Goal: Task Accomplishment & Management: Use online tool/utility

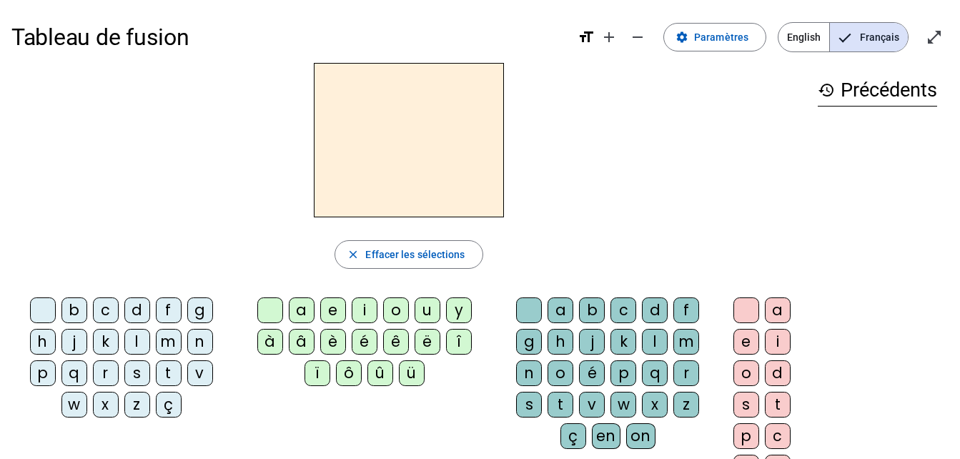
click at [859, 97] on h3 "history Précédents" at bounding box center [877, 90] width 119 height 32
click at [738, 35] on span "Paramètres" at bounding box center [721, 37] width 54 height 17
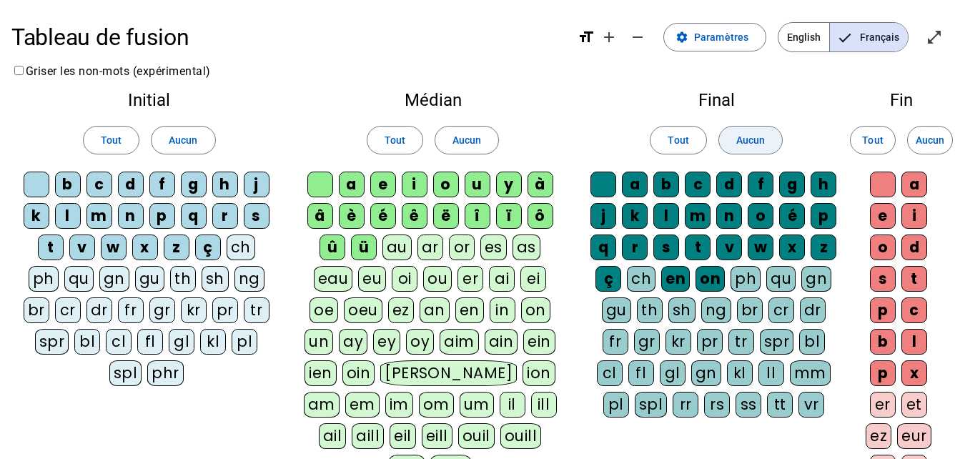
click at [761, 139] on span "Aucun" at bounding box center [750, 140] width 29 height 17
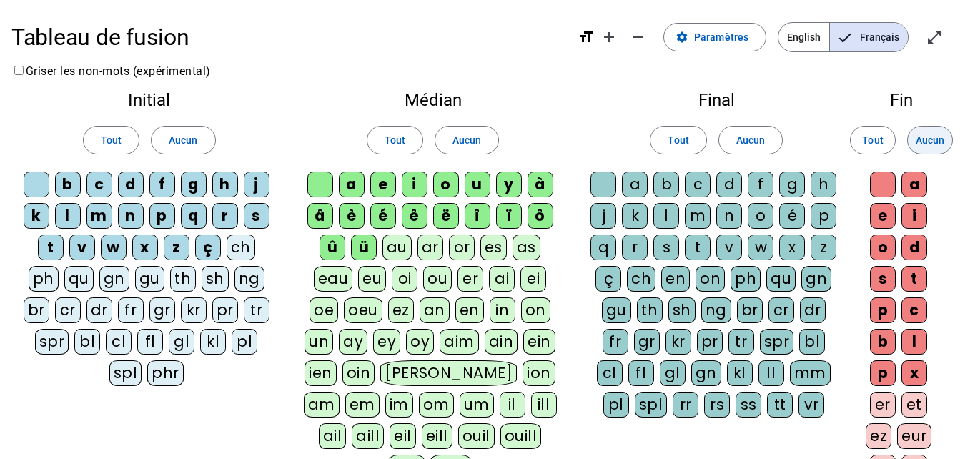
click at [934, 137] on span "Aucun" at bounding box center [930, 140] width 29 height 17
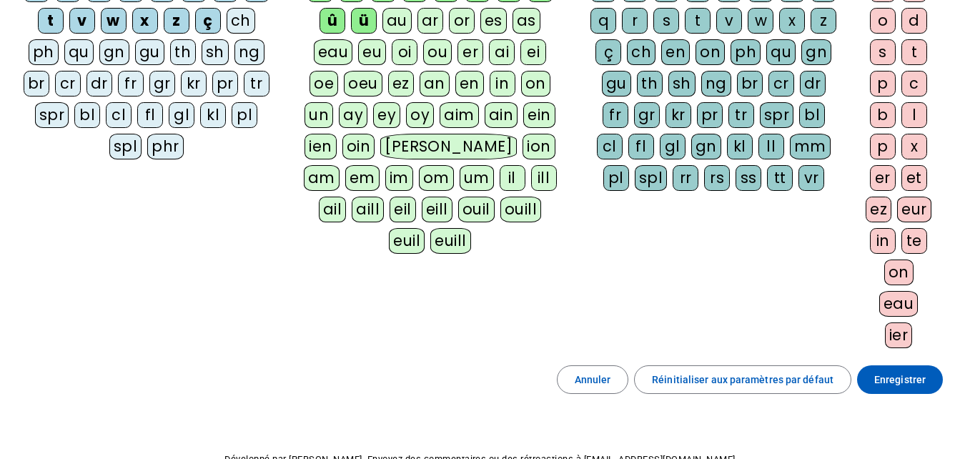
scroll to position [312, 0]
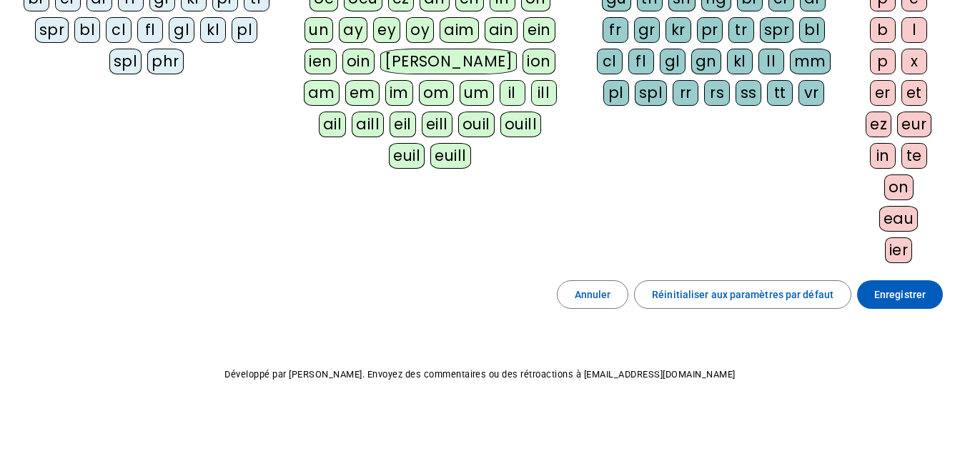
click at [904, 300] on span "Enregistrer" at bounding box center [899, 294] width 51 height 17
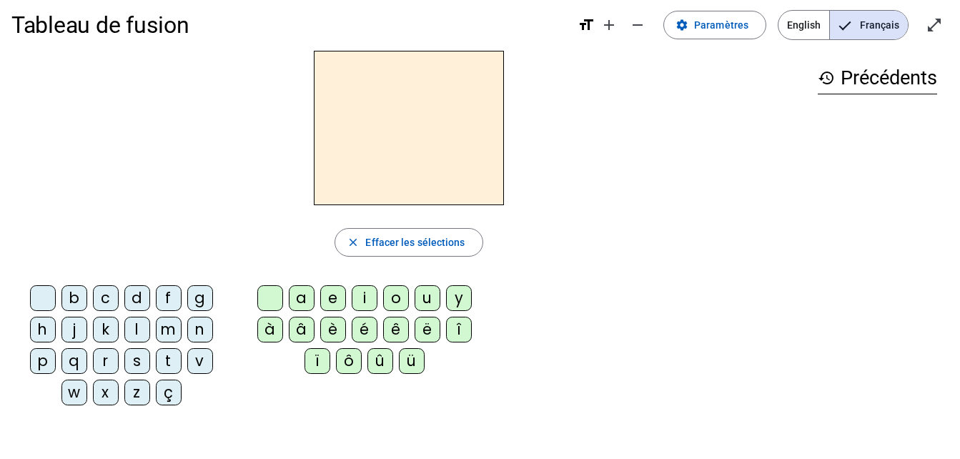
scroll to position [13, 0]
click at [157, 368] on div "t" at bounding box center [169, 360] width 26 height 26
click at [420, 302] on div "u" at bounding box center [428, 298] width 26 height 26
click at [328, 331] on div "è" at bounding box center [333, 329] width 26 height 26
click at [325, 302] on div "e" at bounding box center [333, 298] width 26 height 26
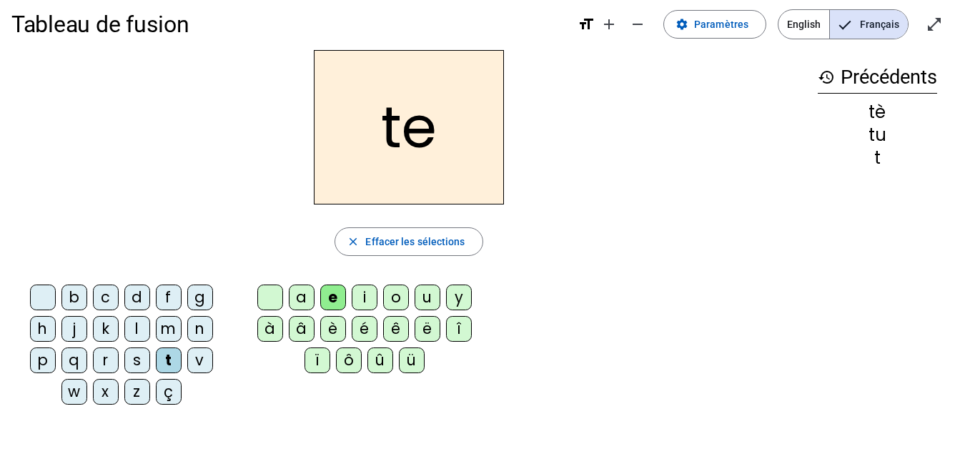
click at [129, 309] on div "d" at bounding box center [137, 298] width 26 height 26
click at [130, 308] on div "d" at bounding box center [137, 298] width 26 height 26
click at [159, 340] on div "m" at bounding box center [169, 329] width 26 height 26
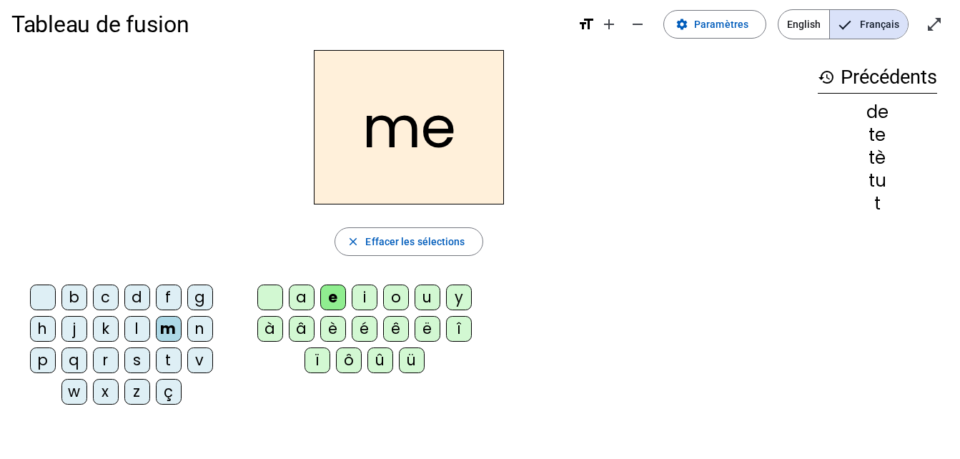
click at [300, 338] on div "â" at bounding box center [302, 329] width 26 height 26
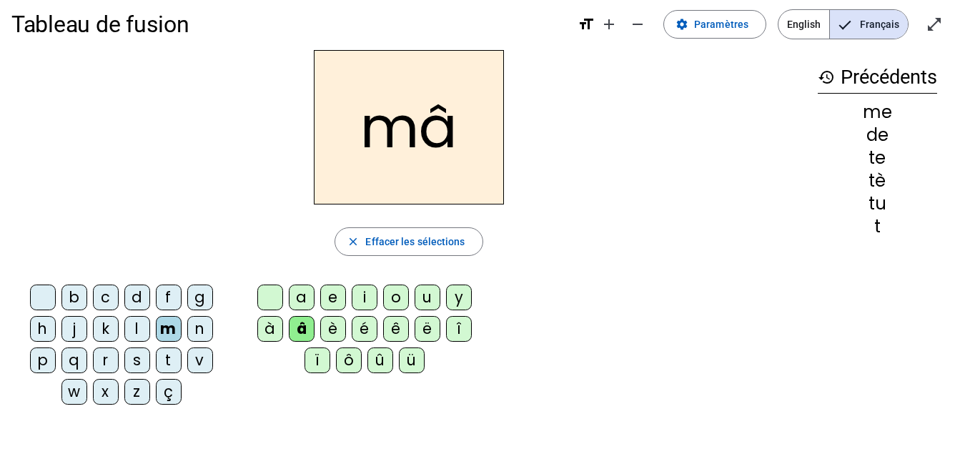
click at [354, 301] on div "i" at bounding box center [365, 298] width 26 height 26
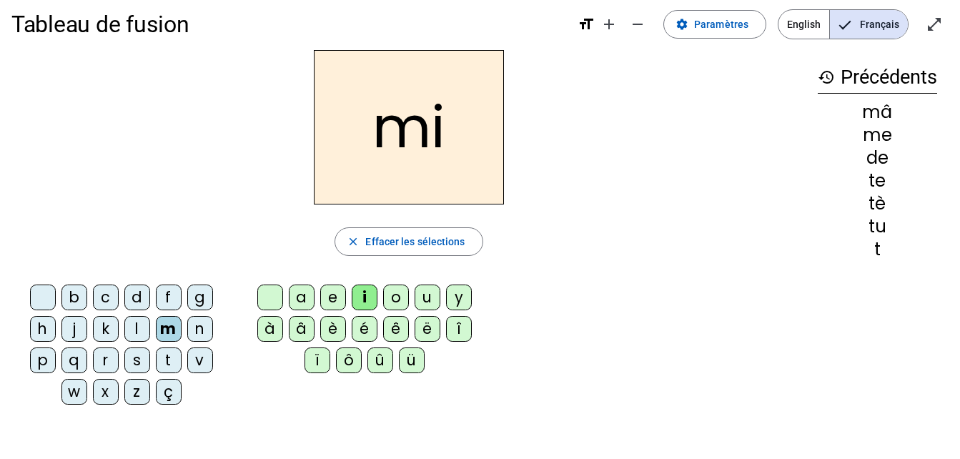
click at [295, 307] on div "a" at bounding box center [302, 298] width 26 height 26
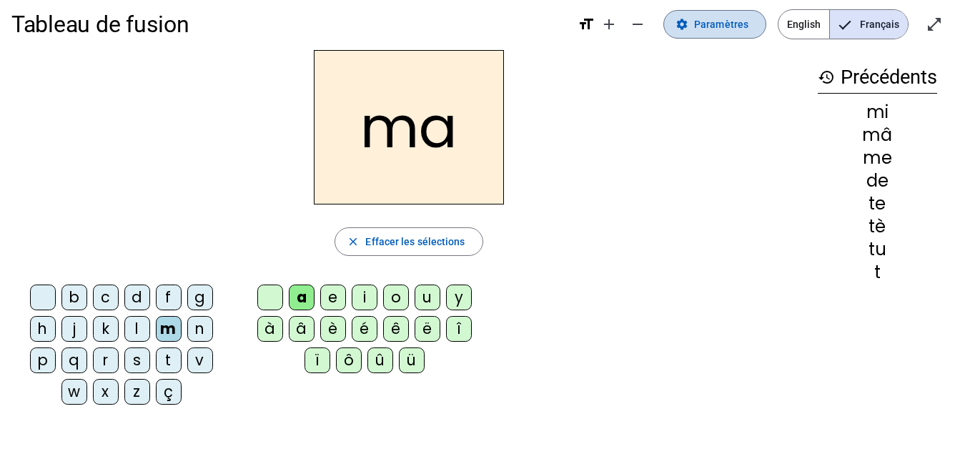
click at [748, 22] on span "Paramètres" at bounding box center [721, 24] width 54 height 17
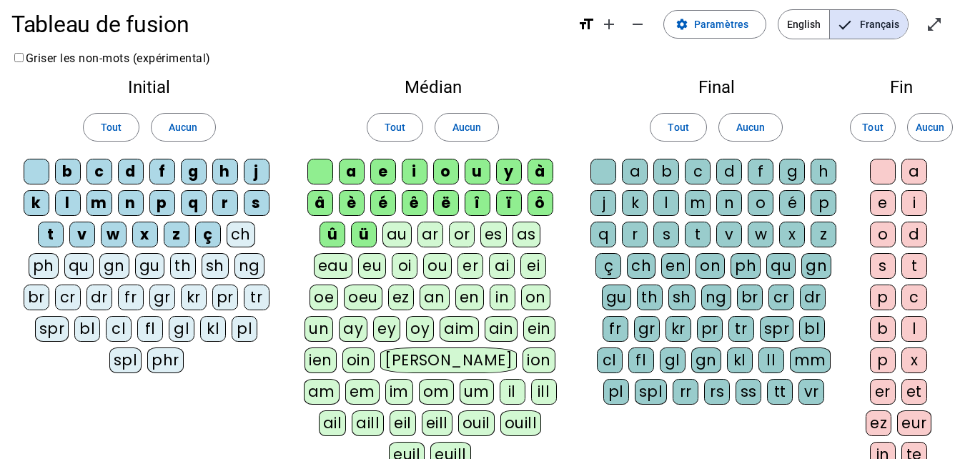
click at [639, 171] on div "a" at bounding box center [635, 172] width 26 height 26
click at [665, 172] on div "b" at bounding box center [666, 172] width 26 height 26
click at [701, 174] on div "c" at bounding box center [698, 172] width 26 height 26
click at [733, 174] on div "d" at bounding box center [729, 172] width 26 height 26
click at [767, 175] on div "f" at bounding box center [761, 172] width 26 height 26
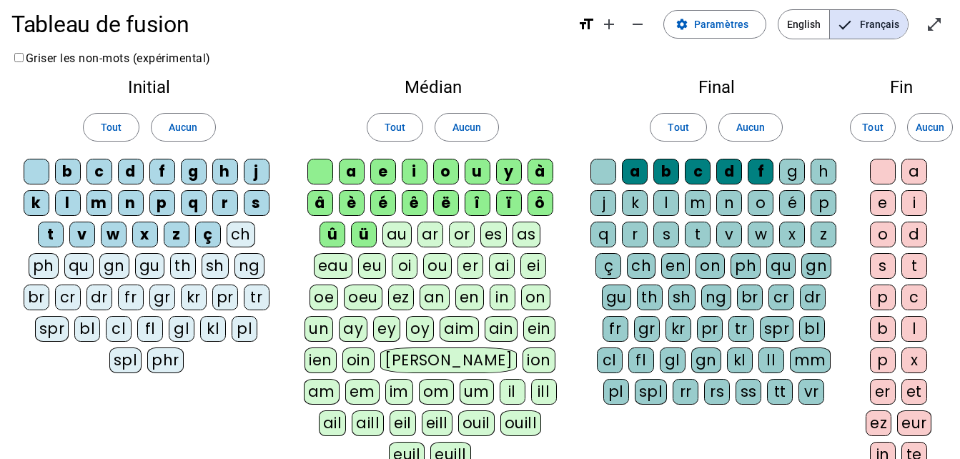
click at [800, 172] on div "g" at bounding box center [792, 172] width 26 height 26
click at [798, 172] on div "g" at bounding box center [792, 172] width 26 height 26
click at [767, 168] on div "f" at bounding box center [761, 172] width 26 height 26
click at [738, 172] on div "d" at bounding box center [729, 172] width 26 height 26
click at [708, 175] on div "c" at bounding box center [698, 172] width 26 height 26
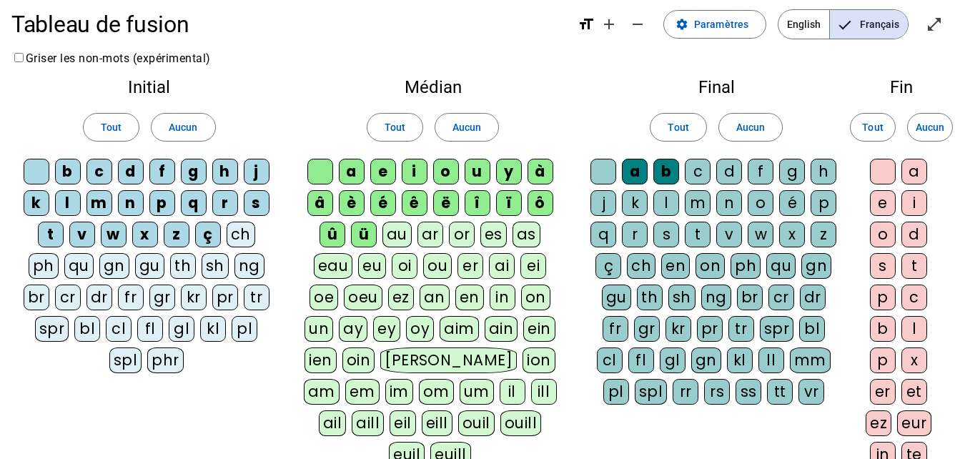
click at [678, 175] on div "b" at bounding box center [666, 172] width 26 height 26
click at [641, 170] on div "a" at bounding box center [635, 172] width 26 height 26
click at [673, 209] on div "l" at bounding box center [666, 203] width 26 height 26
click at [709, 209] on div "m" at bounding box center [698, 203] width 26 height 26
click at [660, 239] on div "s" at bounding box center [666, 235] width 26 height 26
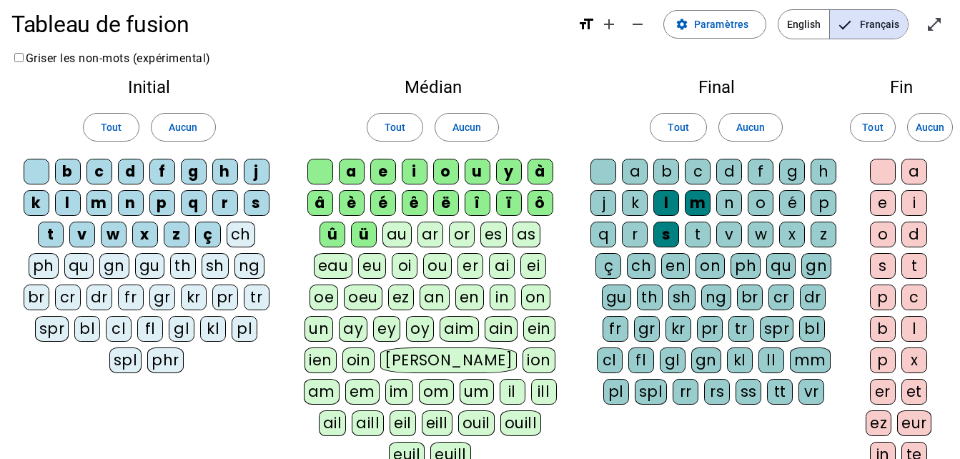
click at [697, 239] on div "t" at bounding box center [698, 235] width 26 height 26
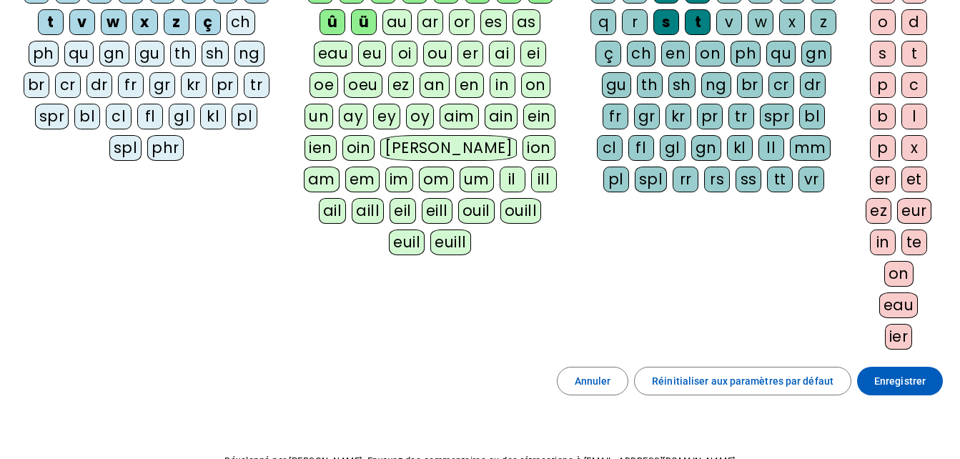
scroll to position [312, 0]
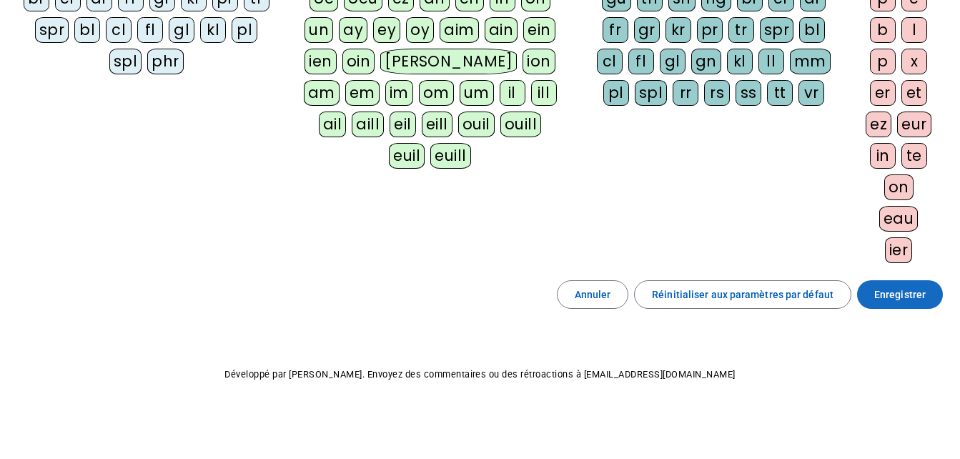
click at [901, 298] on span "Enregistrer" at bounding box center [899, 294] width 51 height 17
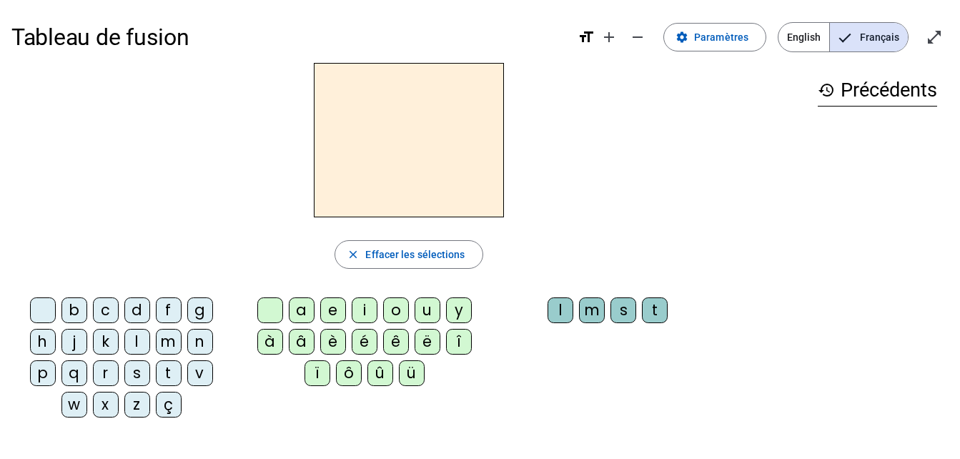
click at [164, 352] on div "m" at bounding box center [169, 342] width 26 height 26
click at [296, 313] on div "a" at bounding box center [302, 310] width 26 height 26
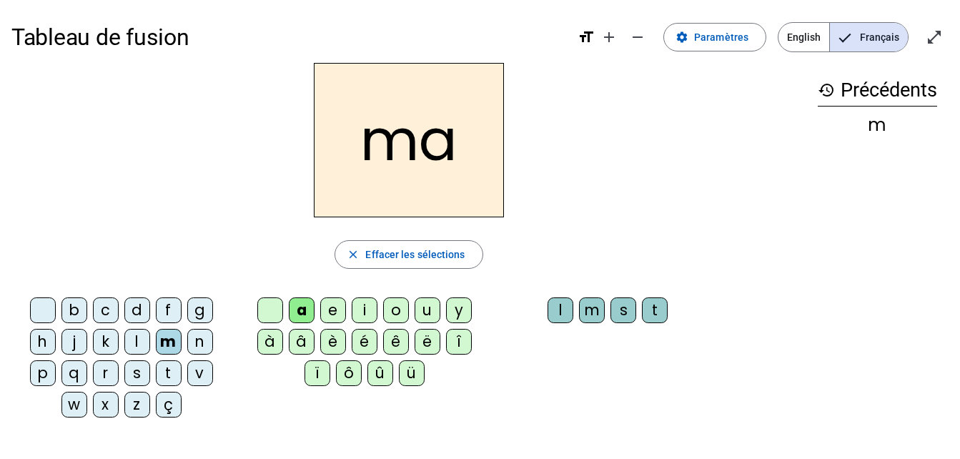
click at [559, 319] on div "l" at bounding box center [561, 310] width 26 height 26
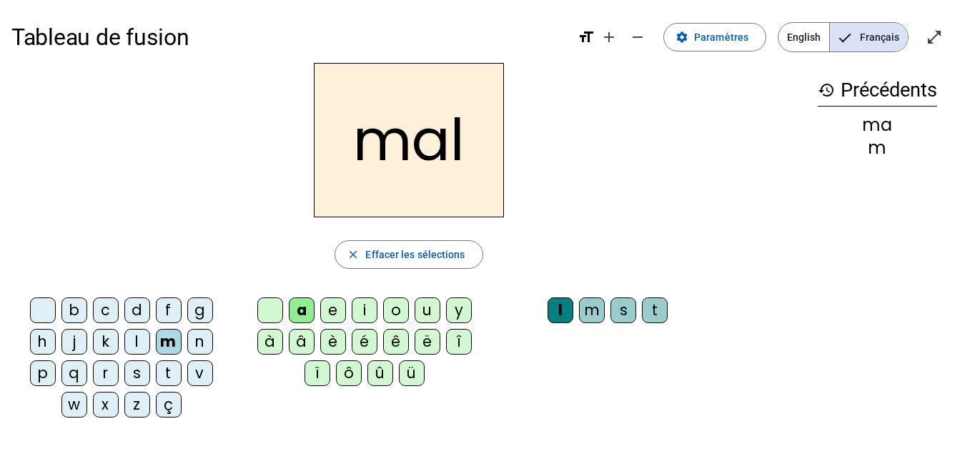
click at [327, 308] on div "e" at bounding box center [333, 310] width 26 height 26
click at [356, 317] on div "i" at bounding box center [365, 310] width 26 height 26
